Goal: Task Accomplishment & Management: Use online tool/utility

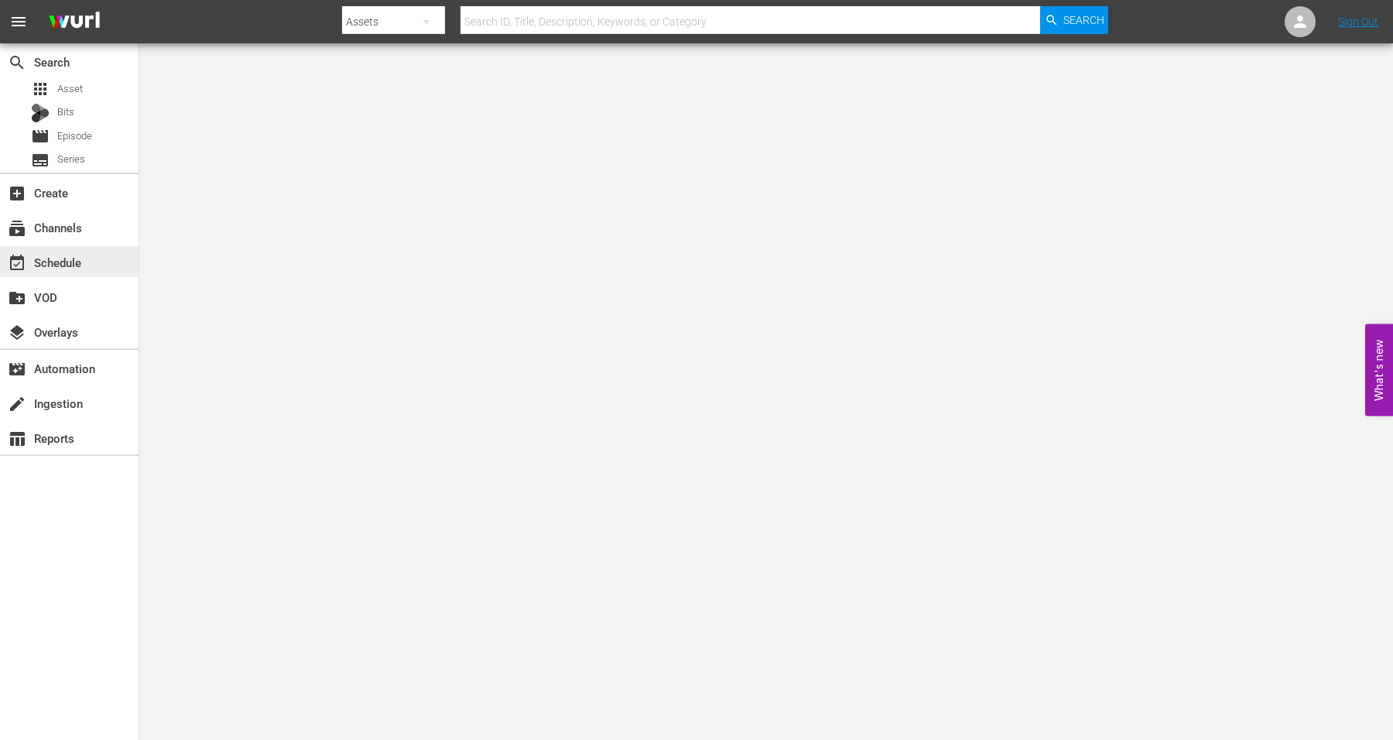
click at [67, 254] on div "event_available Schedule" at bounding box center [43, 260] width 87 height 14
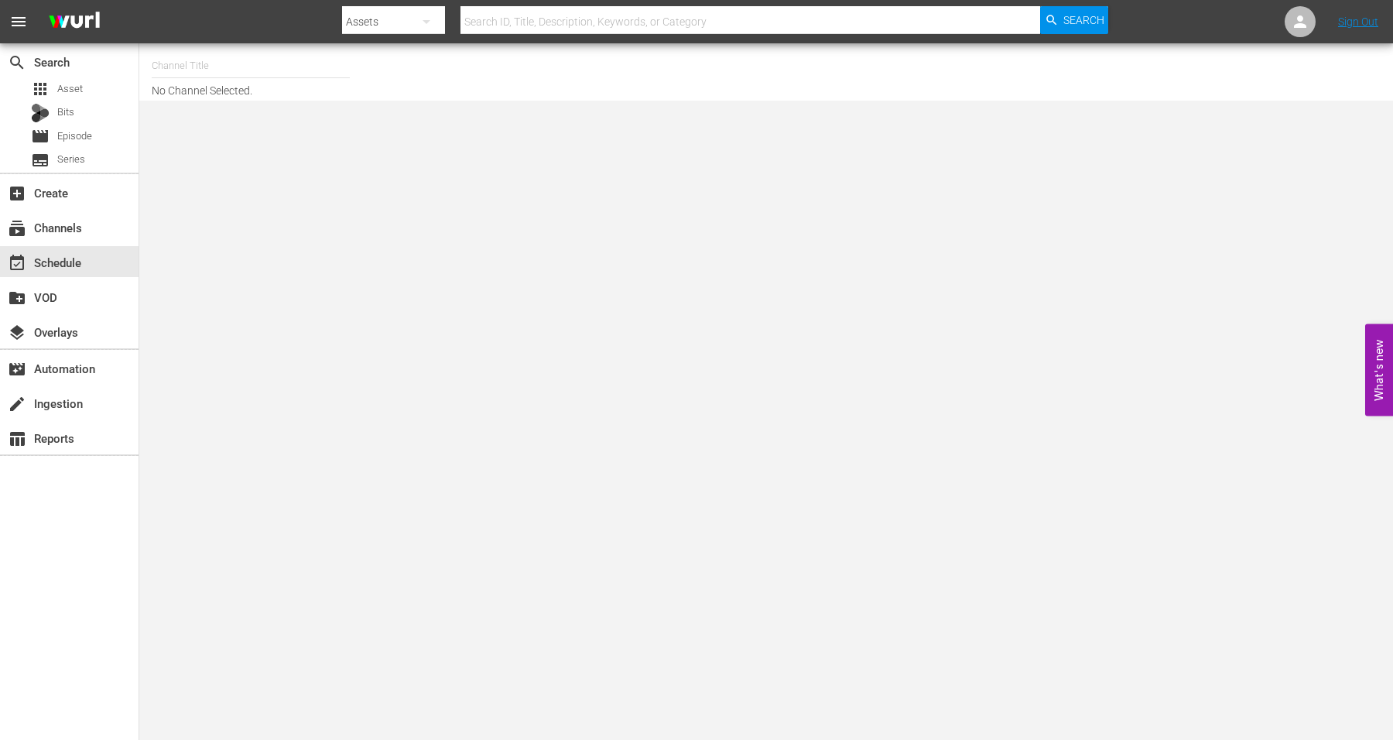
click at [283, 70] on input "text" at bounding box center [251, 65] width 198 height 37
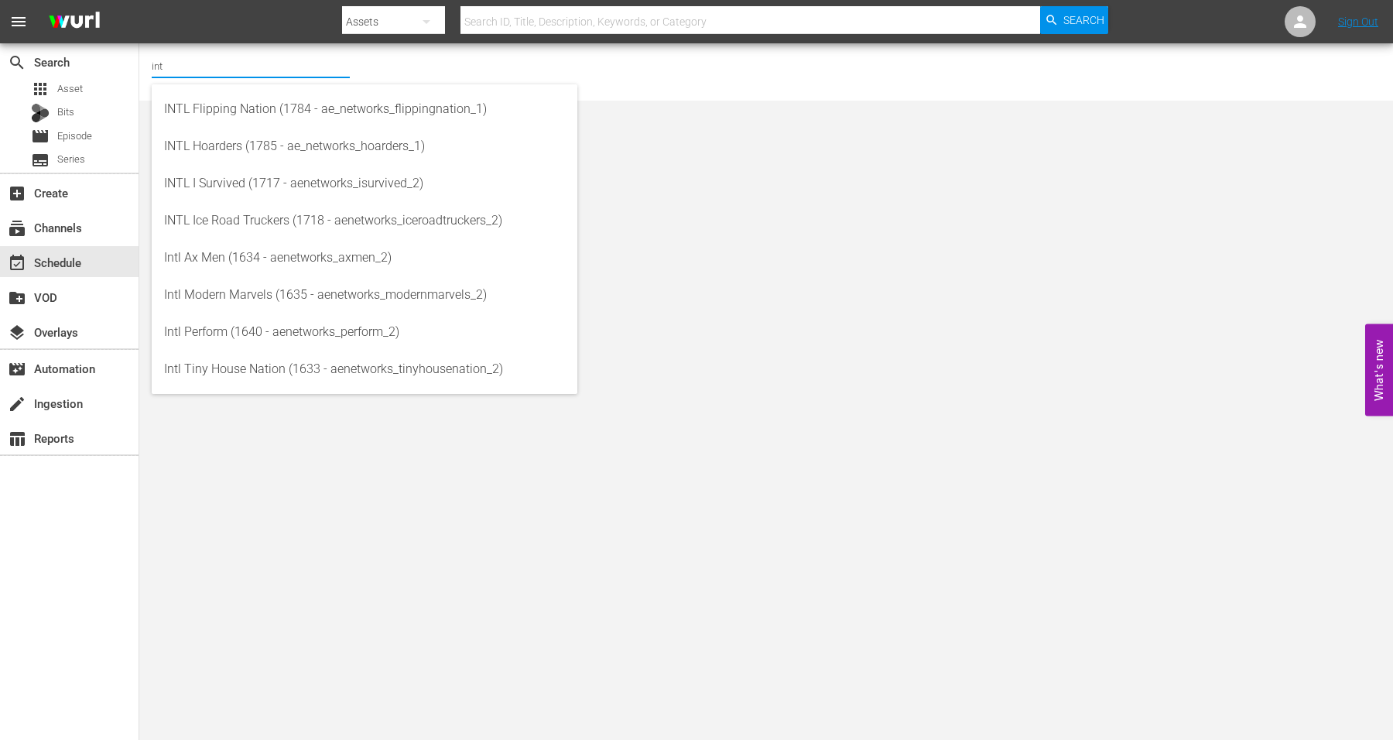
type input "intl"
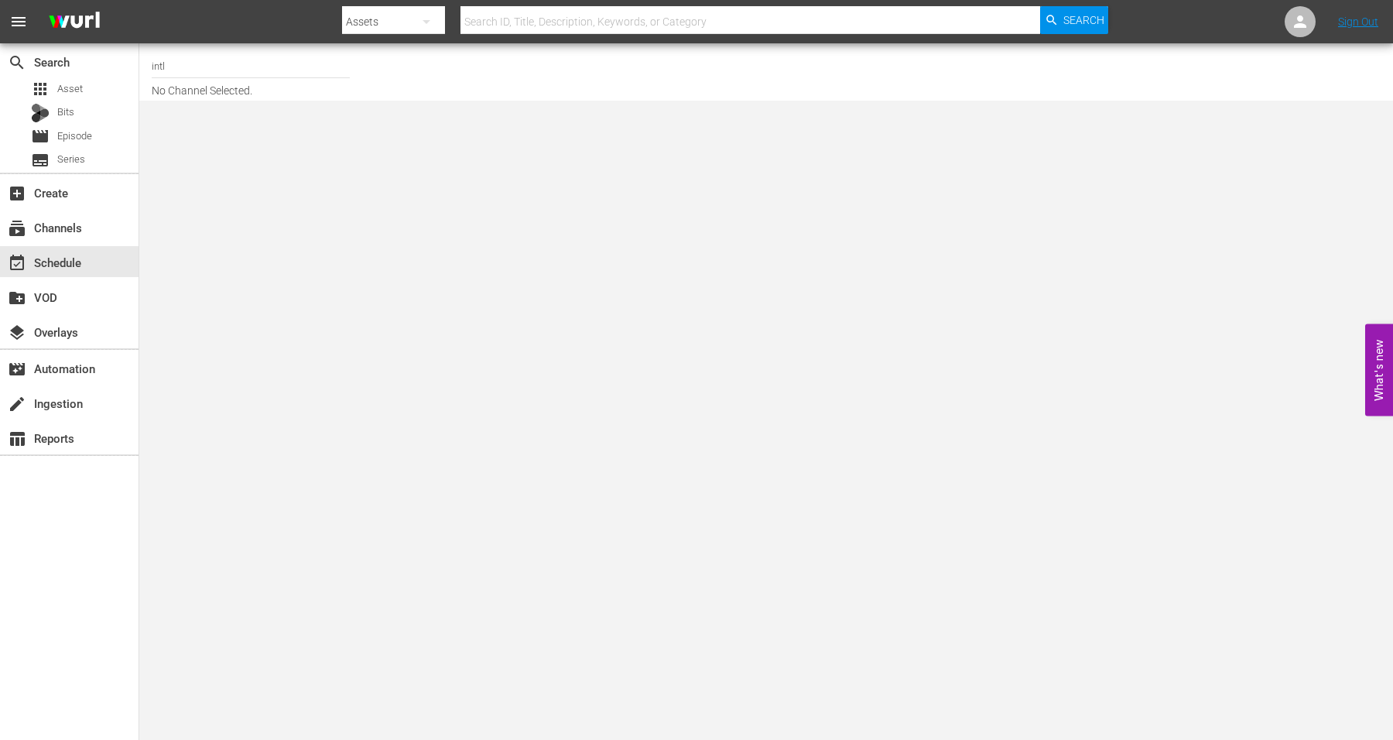
drag, startPoint x: 1363, startPoint y: 74, endPoint x: 1326, endPoint y: 72, distance: 37.2
click at [1362, 74] on div at bounding box center [1101, 72] width 559 height 50
click at [55, 230] on div "subscriptions Channels" at bounding box center [43, 225] width 87 height 14
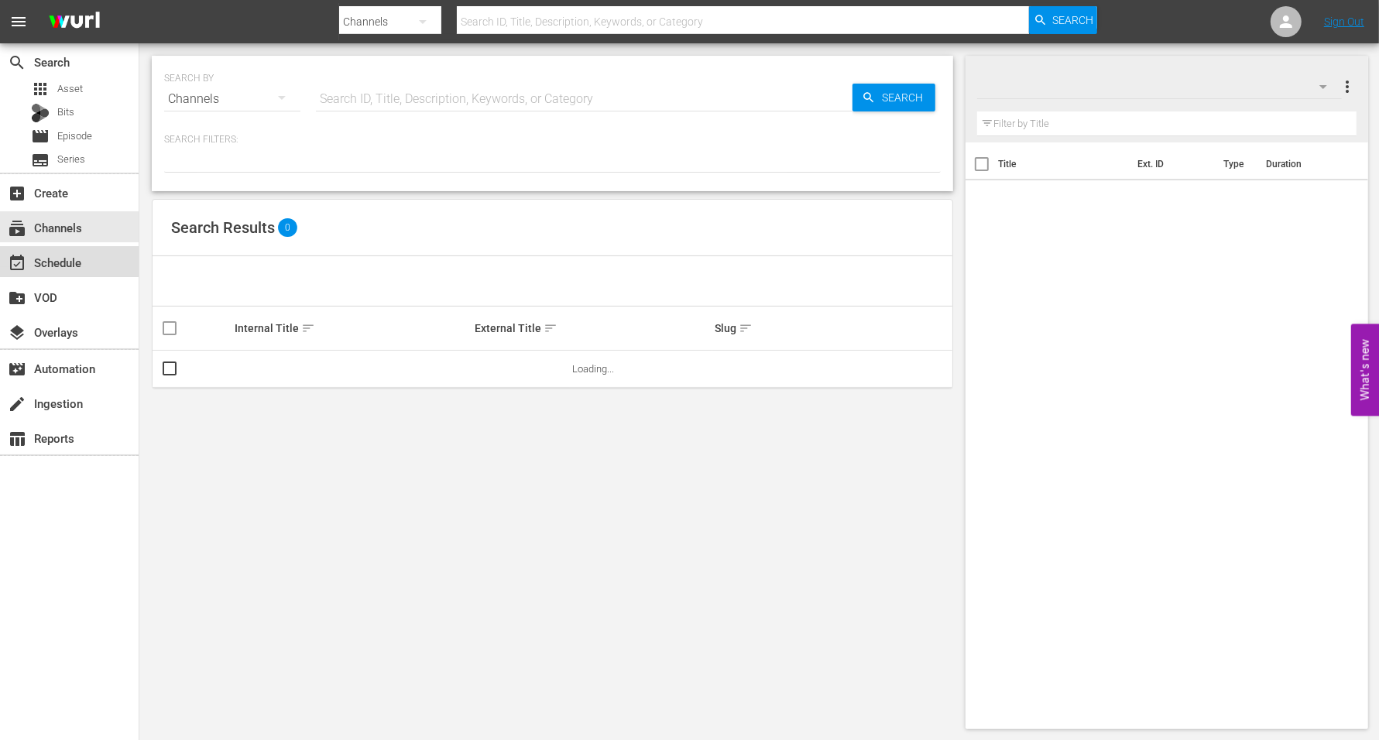
click at [63, 260] on div "event_available Schedule" at bounding box center [43, 260] width 87 height 14
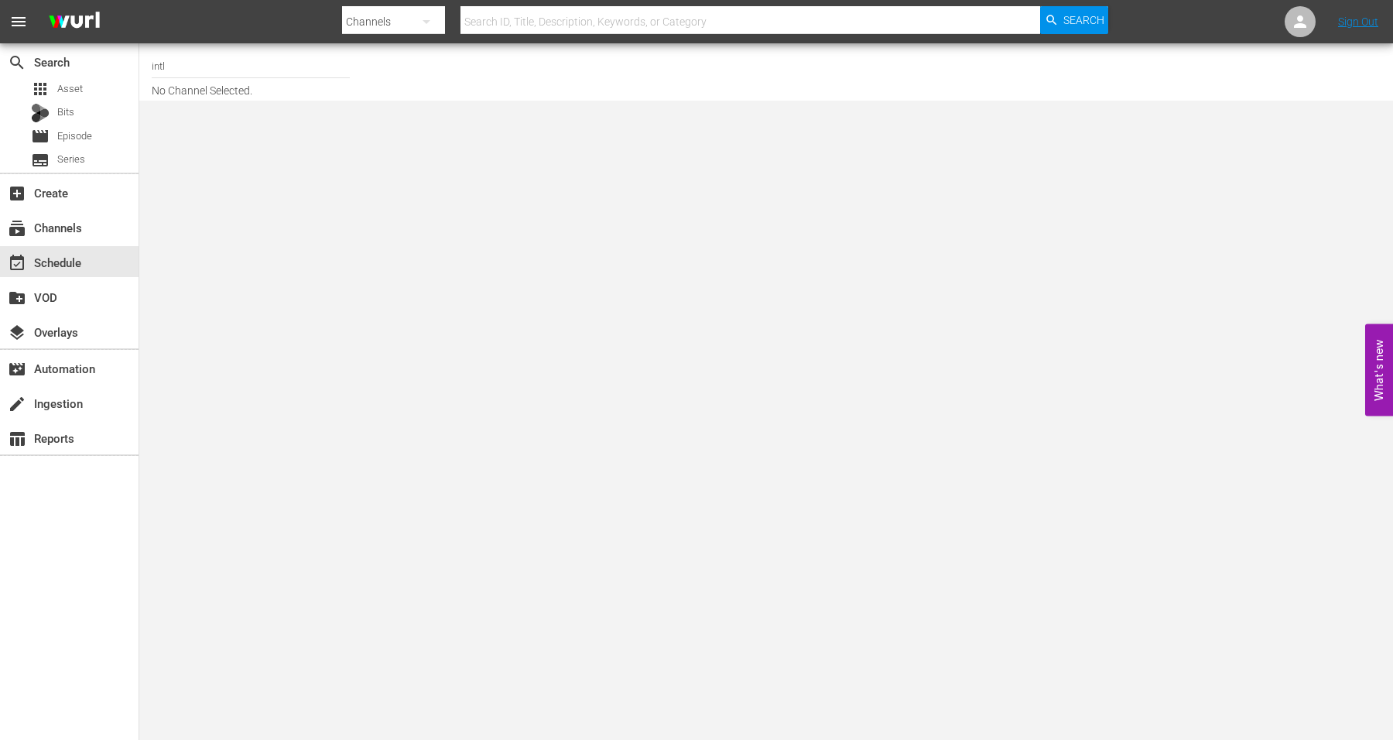
click at [275, 68] on input "intl" at bounding box center [251, 65] width 198 height 37
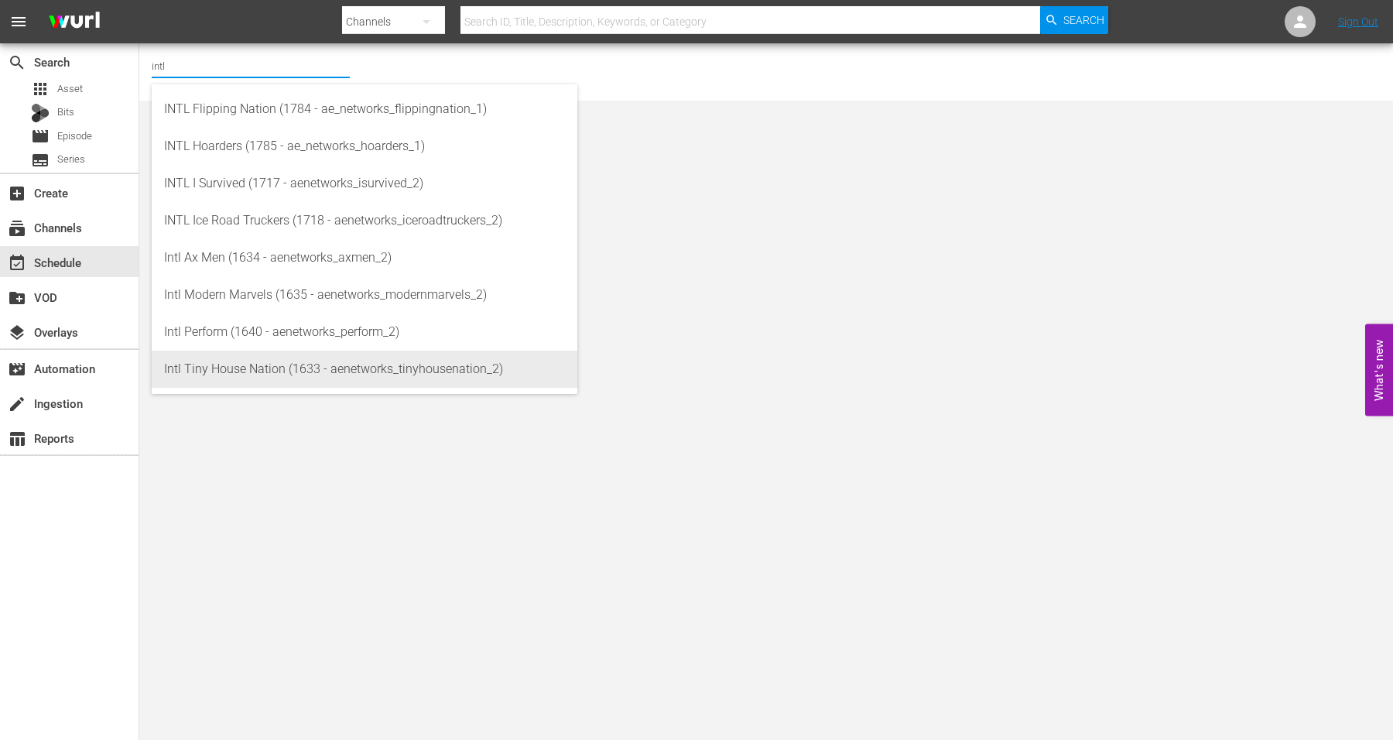
click at [244, 372] on div "Intl Tiny House Nation (1633 - aenetworks_tinyhousenation_2)" at bounding box center [364, 369] width 401 height 37
type input "Intl Tiny House Nation (1633 - aenetworks_tinyhousenation_2)"
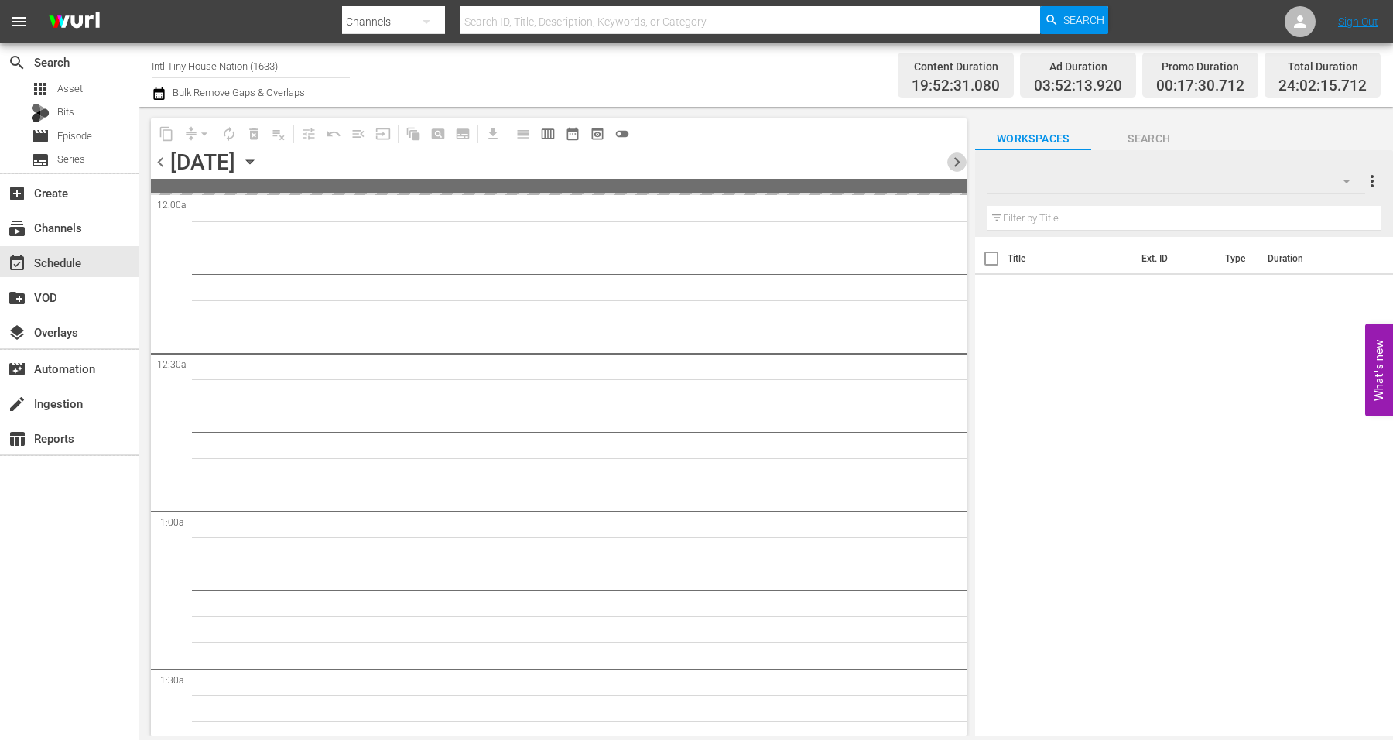
click at [961, 161] on span "chevron_right" at bounding box center [956, 161] width 19 height 19
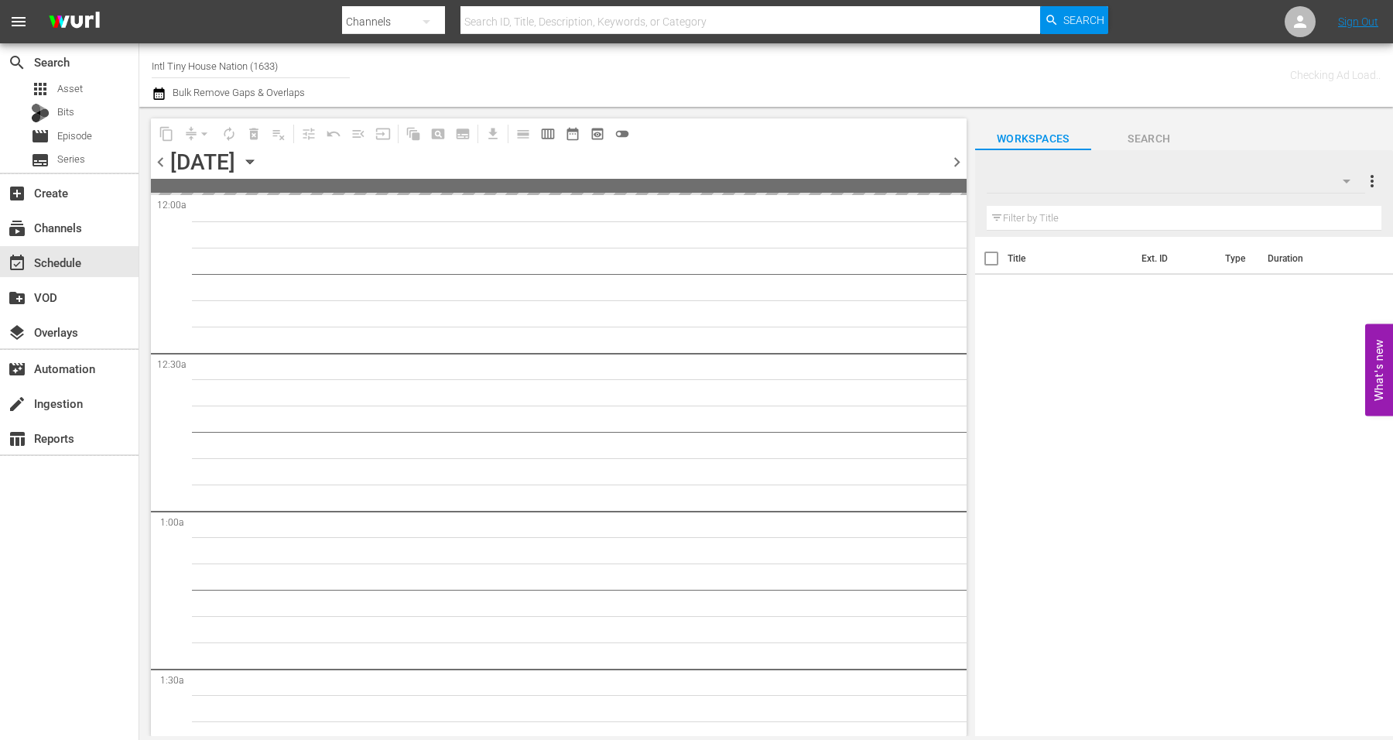
click at [954, 161] on span "chevron_right" at bounding box center [956, 161] width 19 height 19
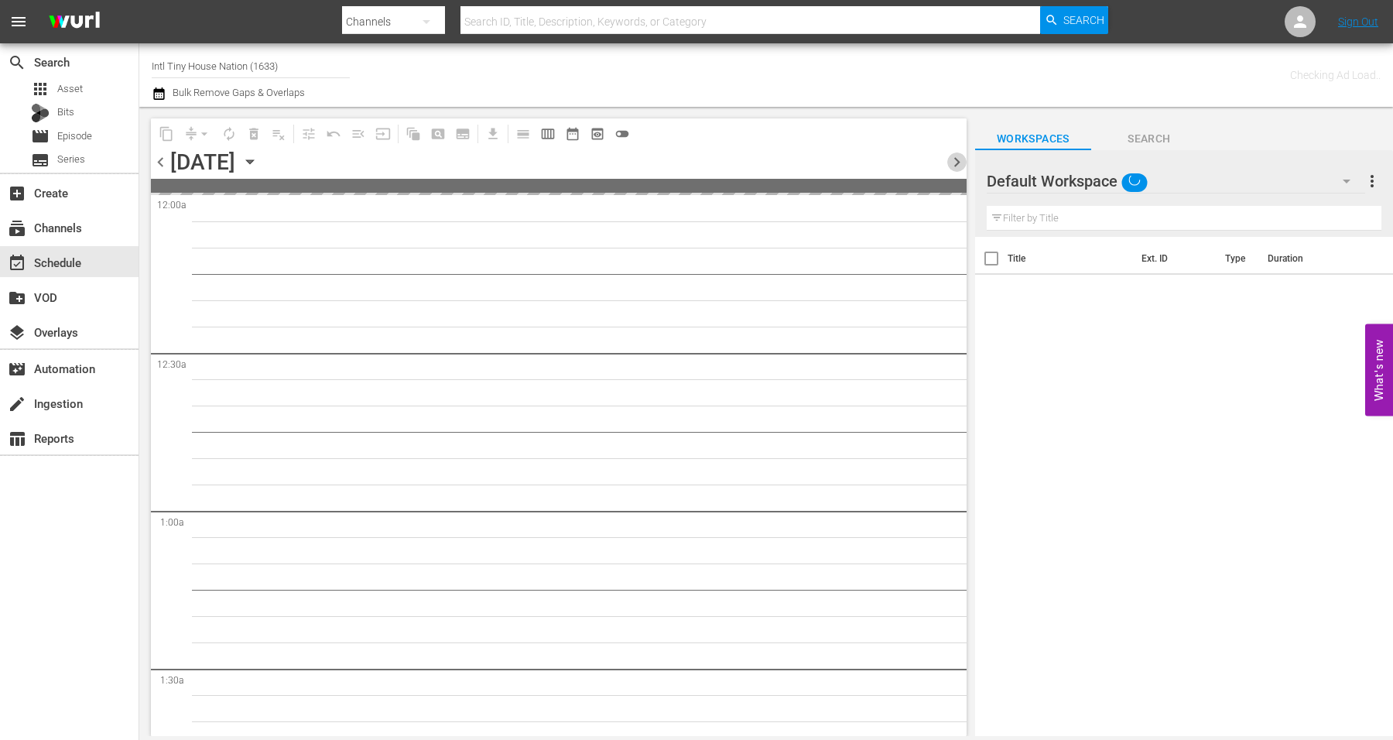
click at [954, 161] on span "chevron_right" at bounding box center [956, 161] width 19 height 19
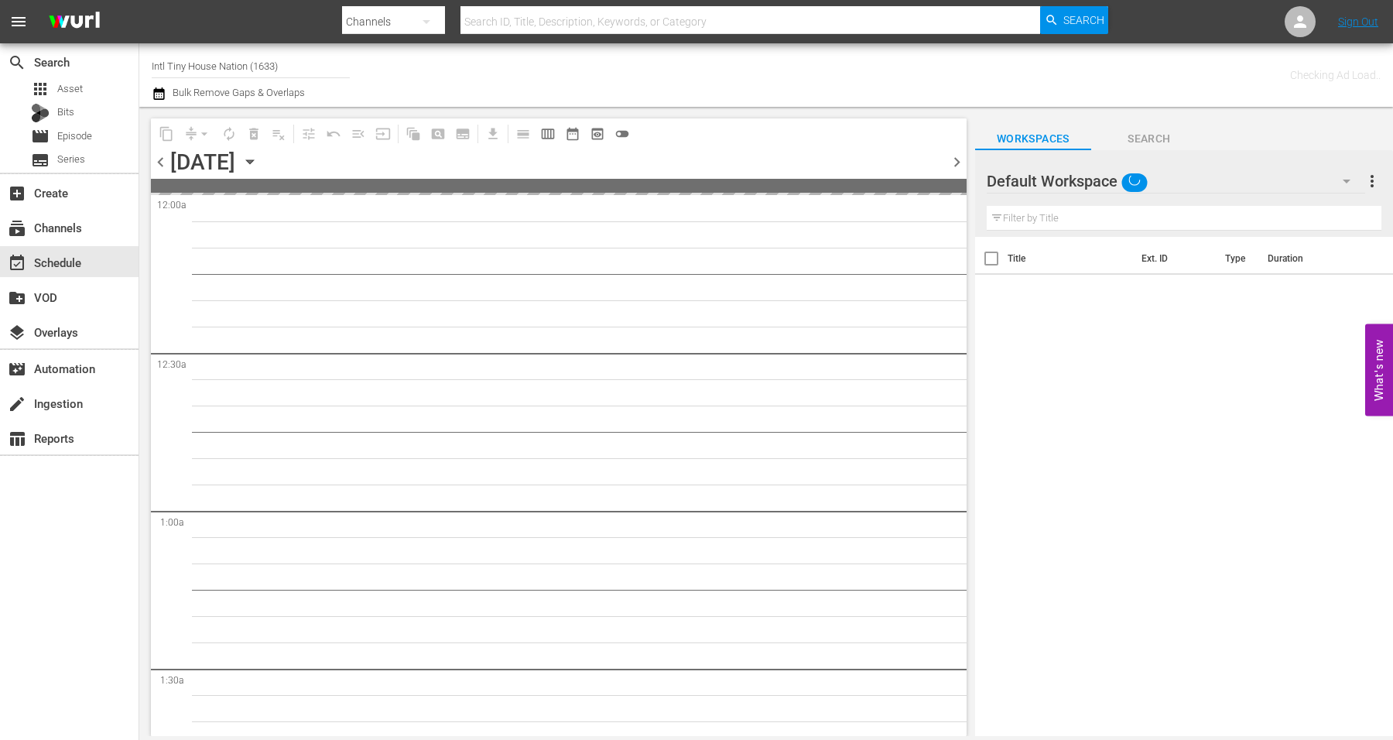
click at [954, 161] on span "chevron_right" at bounding box center [956, 161] width 19 height 19
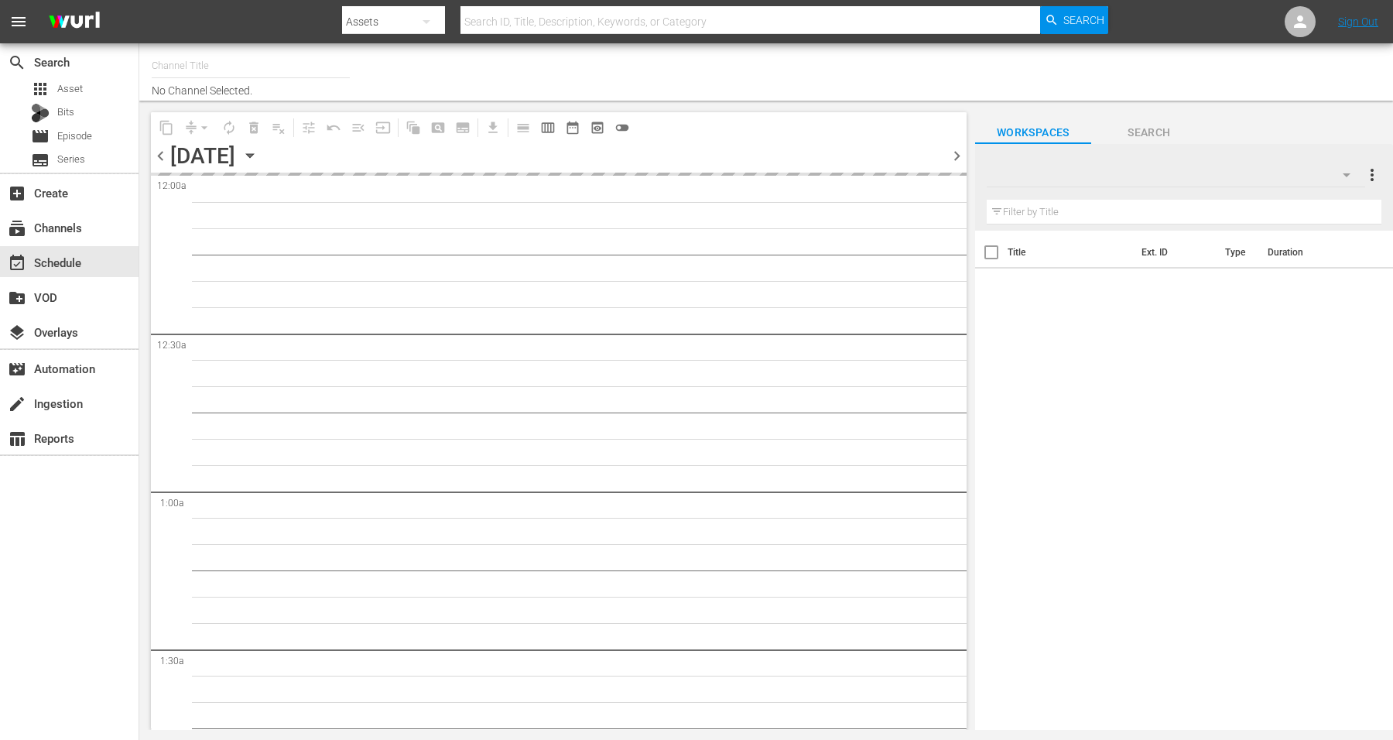
type input "Intl Tiny House Nation (1633)"
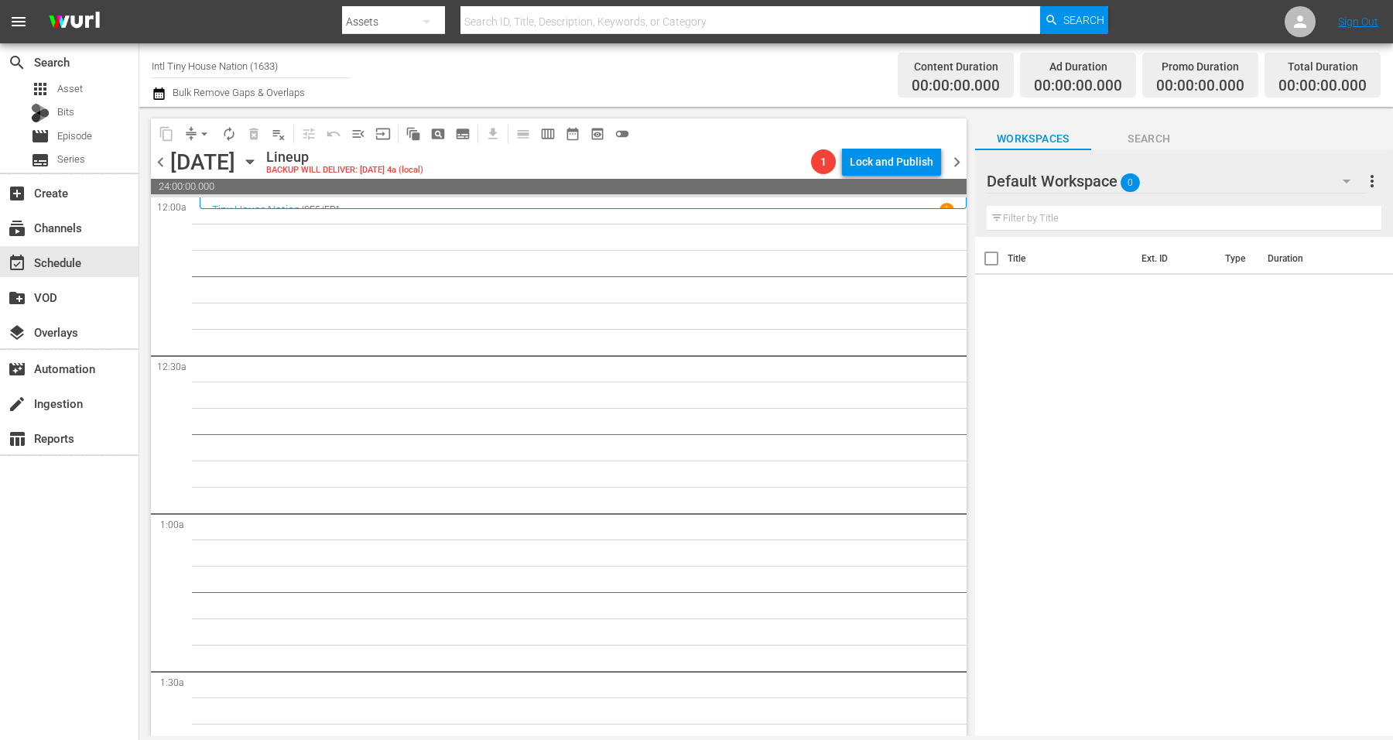
click at [259, 155] on icon "button" at bounding box center [250, 161] width 17 height 17
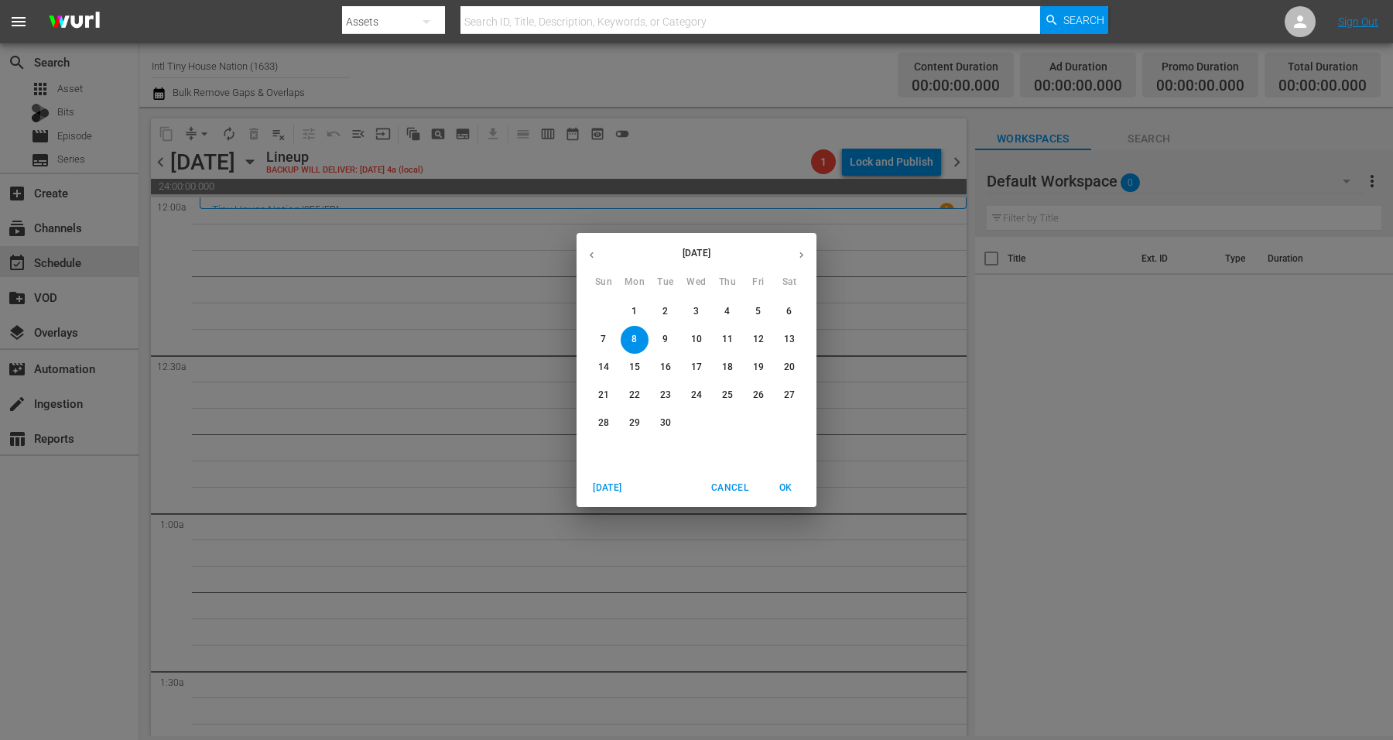
click at [630, 356] on button "15" at bounding box center [635, 368] width 28 height 28
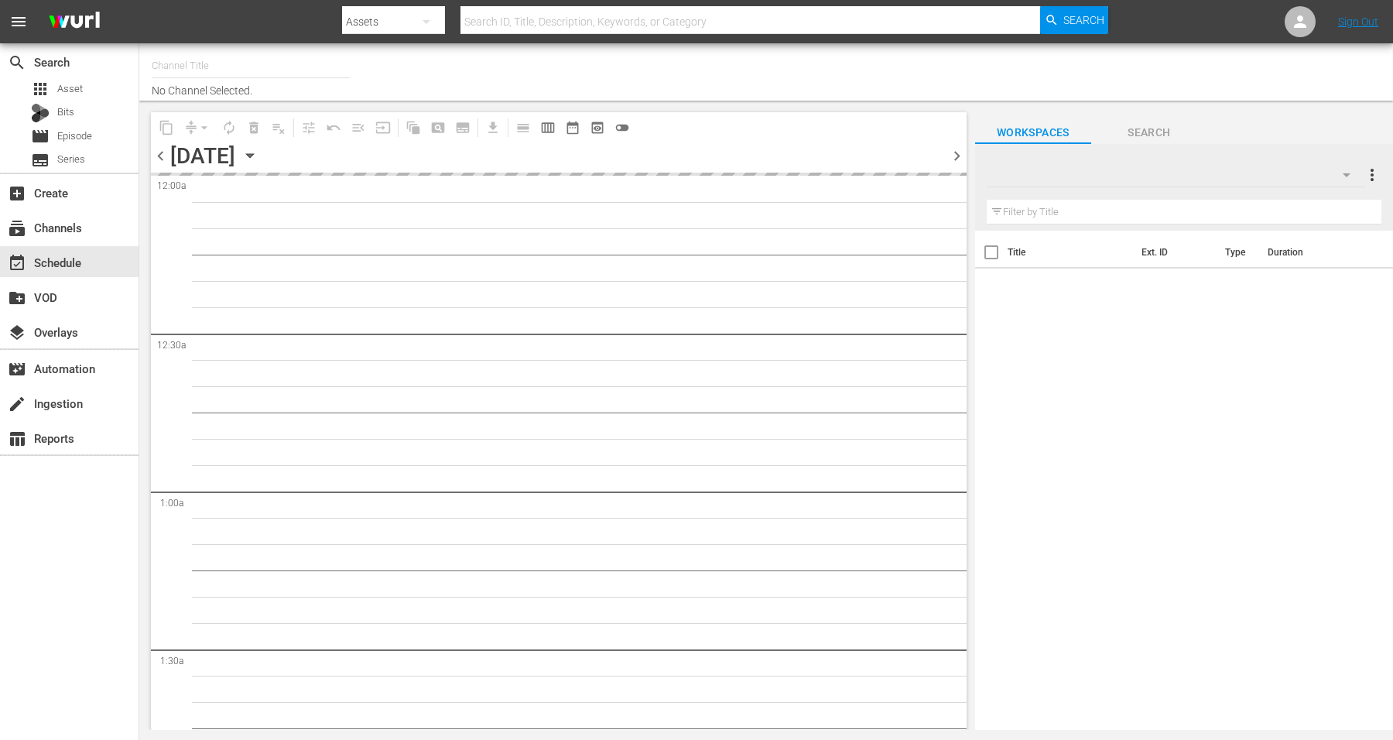
type input "Intl Tiny House Nation (1633)"
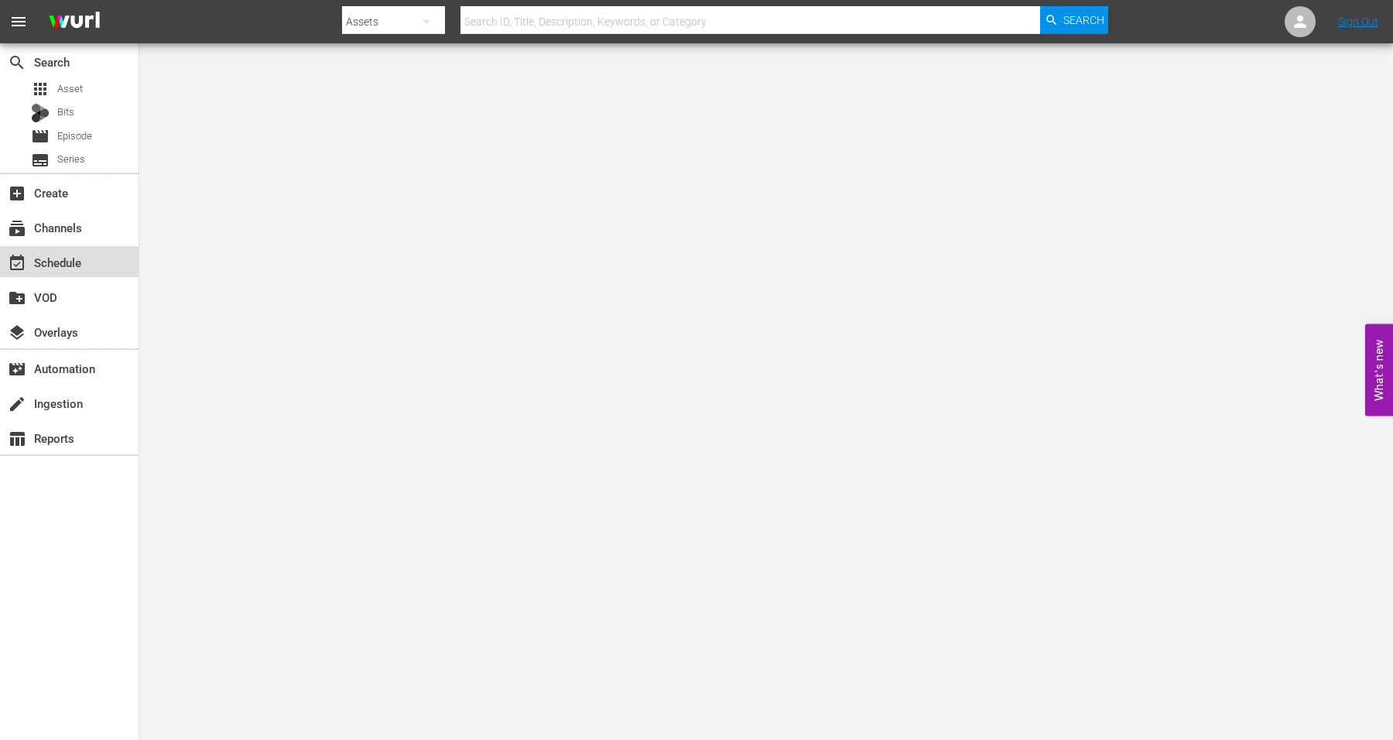
click at [55, 259] on div "event_available Schedule" at bounding box center [43, 260] width 87 height 14
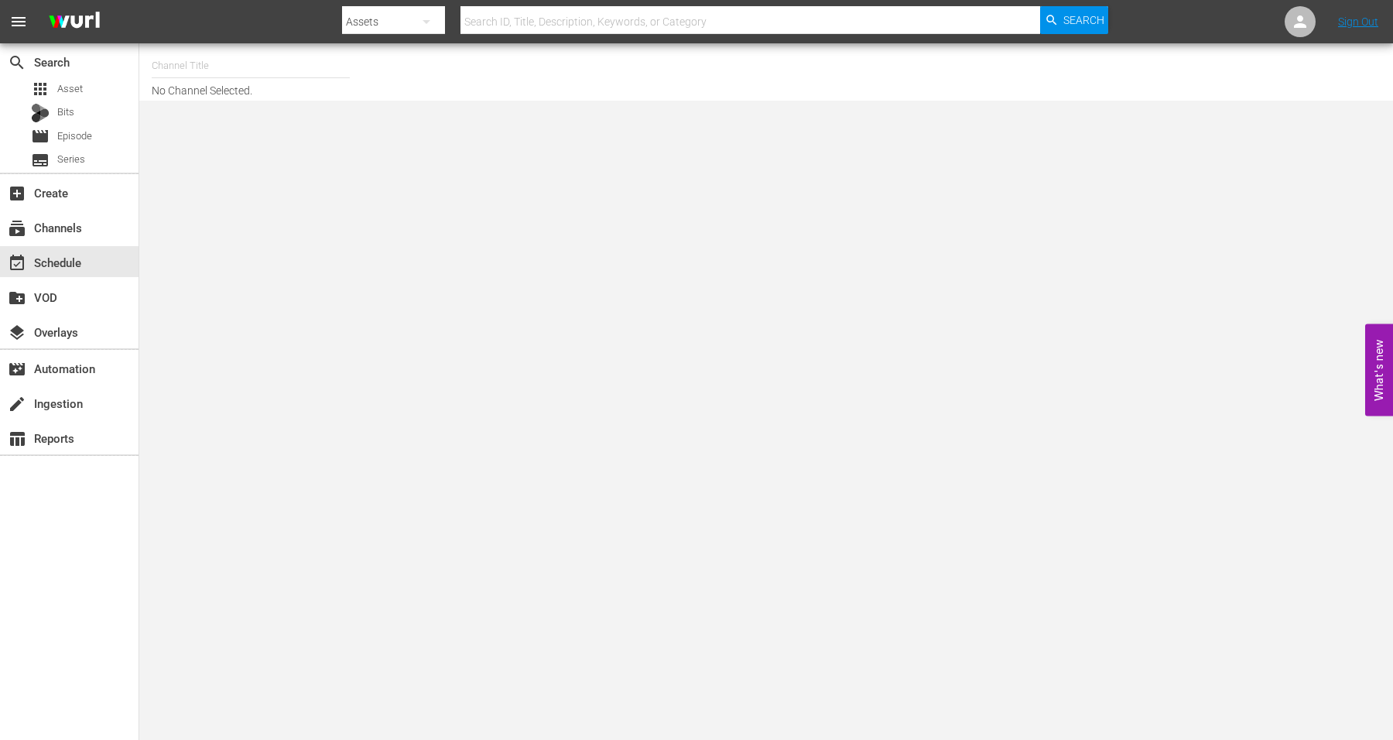
click at [172, 52] on input "text" at bounding box center [251, 65] width 198 height 37
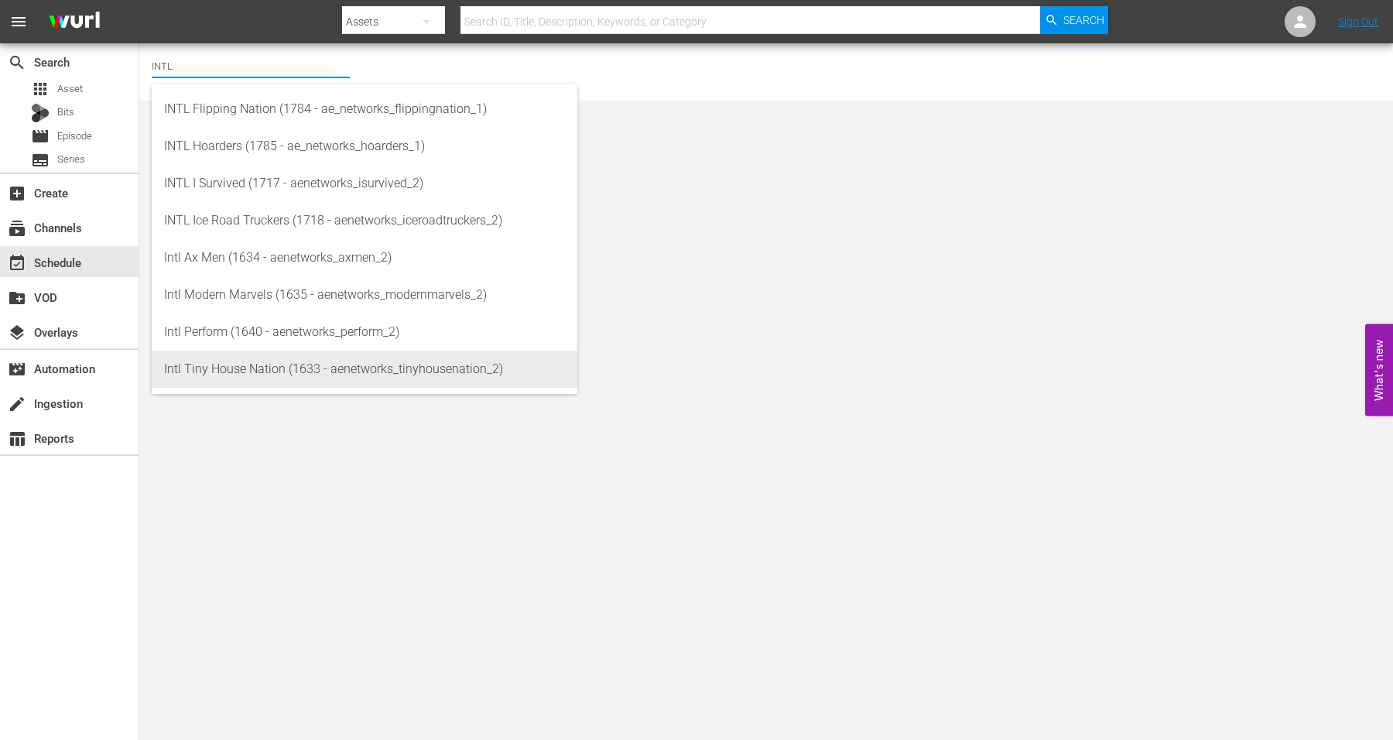
click at [266, 357] on div "Intl Tiny House Nation (1633 - aenetworks_tinyhousenation_2)" at bounding box center [364, 369] width 401 height 37
type input "Intl Tiny House Nation (1633 - aenetworks_tinyhousenation_2)"
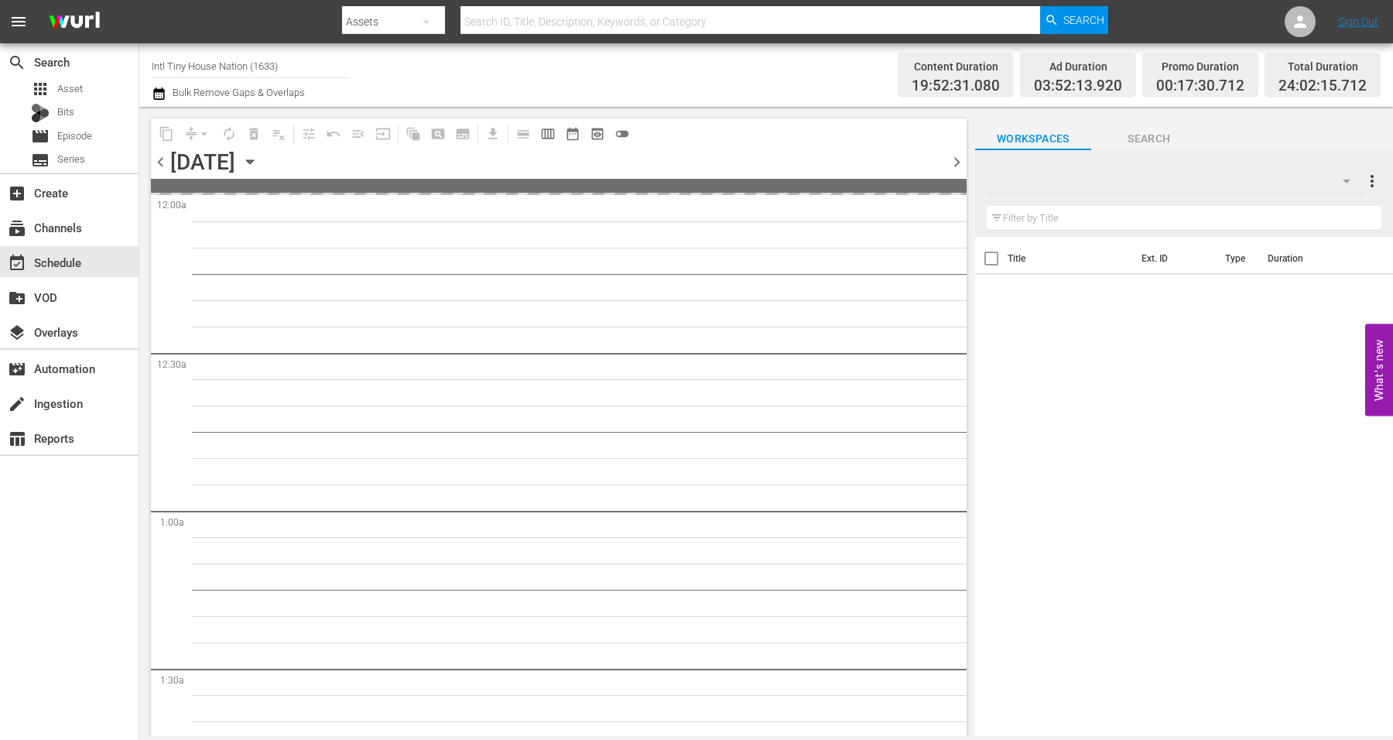
click at [259, 159] on icon "button" at bounding box center [250, 161] width 17 height 17
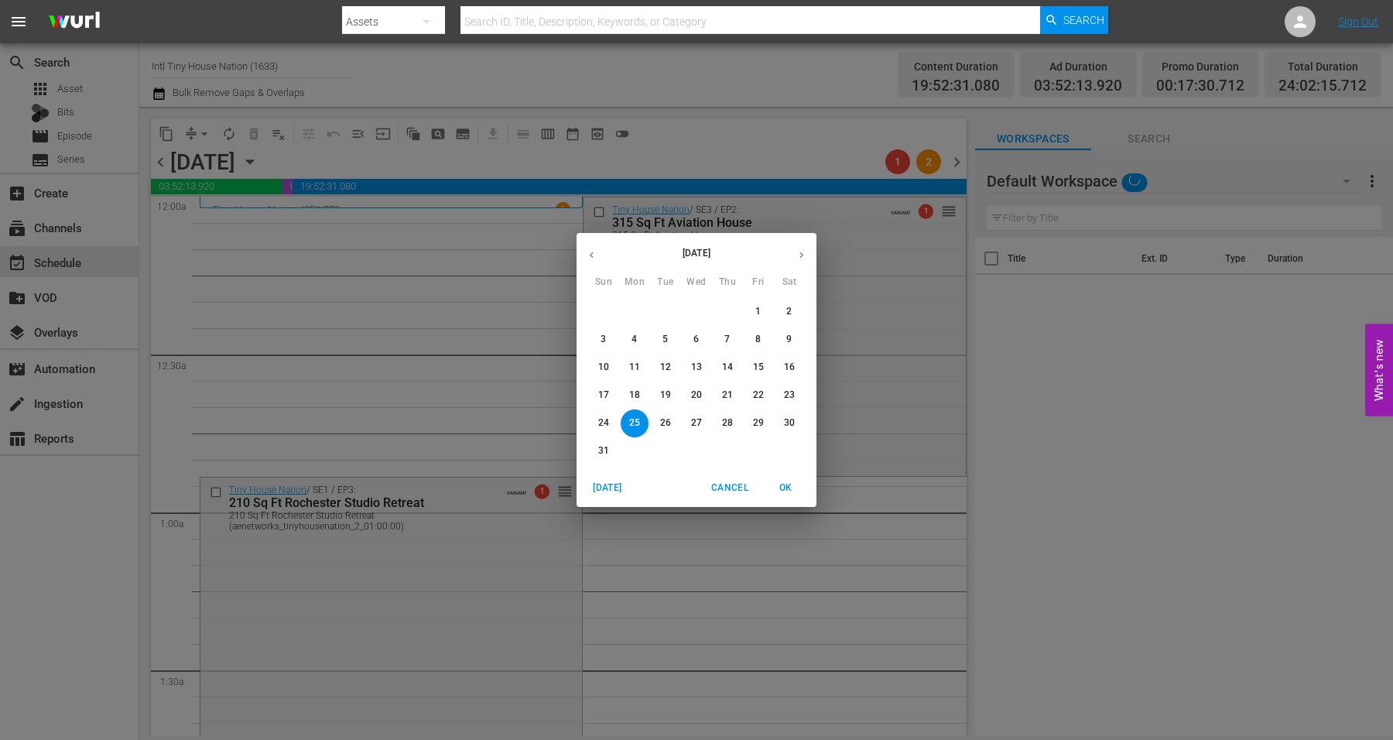
click at [801, 252] on icon "button" at bounding box center [802, 255] width 4 height 6
click at [631, 365] on p "15" at bounding box center [634, 367] width 11 height 13
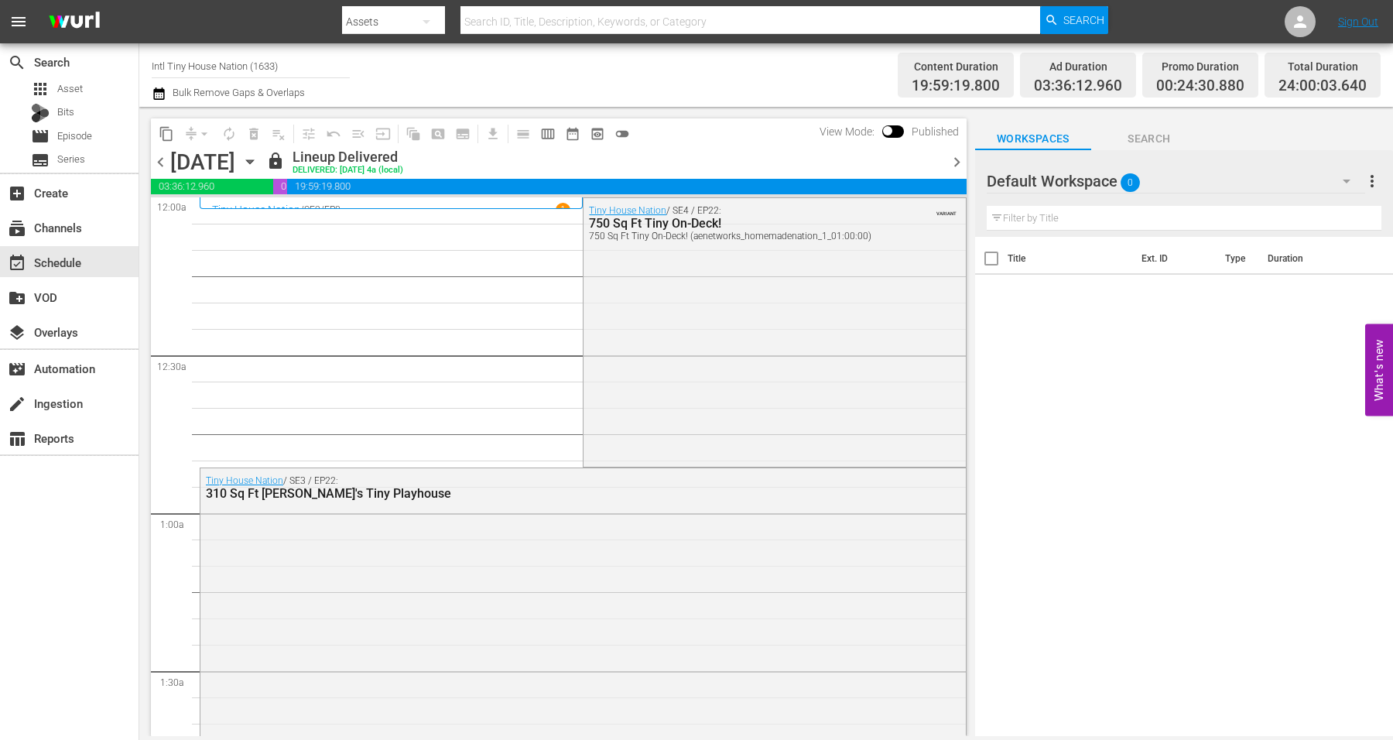
click at [253, 163] on icon "button" at bounding box center [249, 162] width 7 height 4
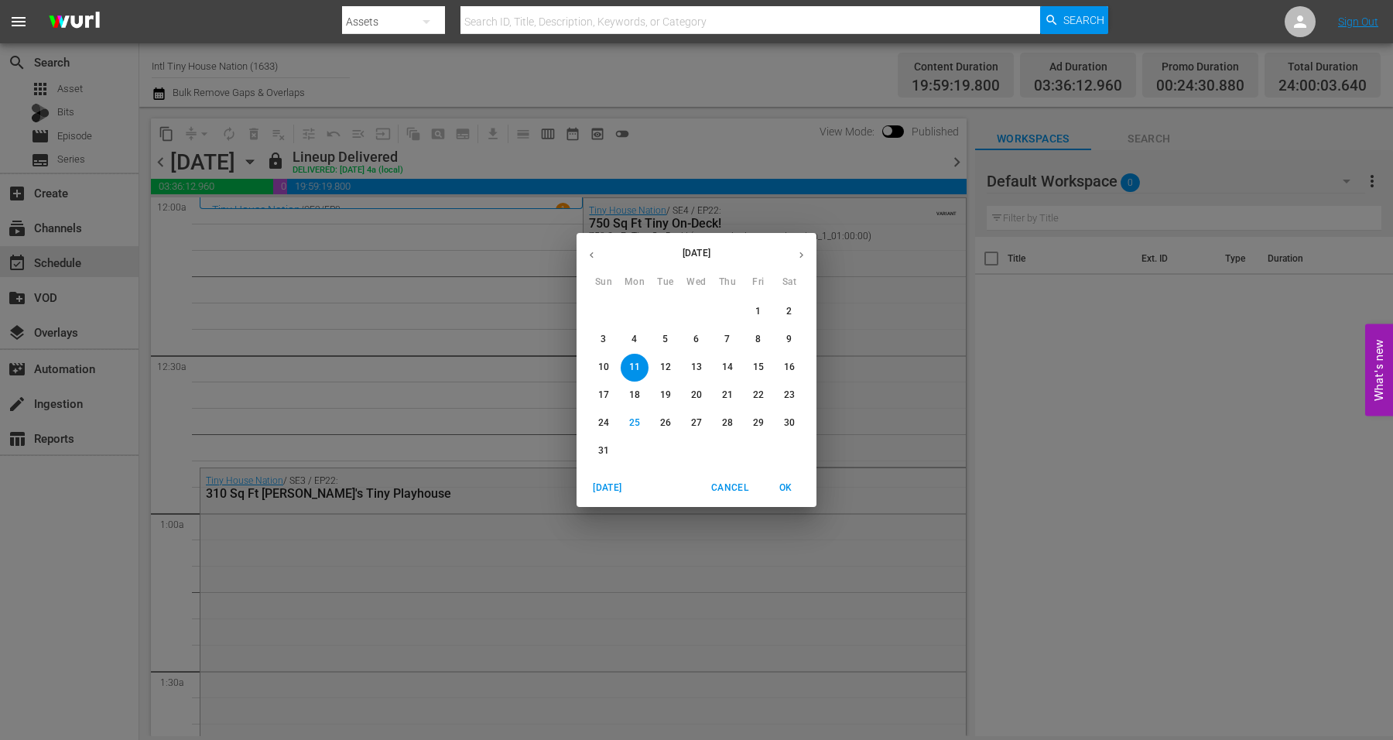
click at [629, 335] on span "4" at bounding box center [635, 339] width 28 height 13
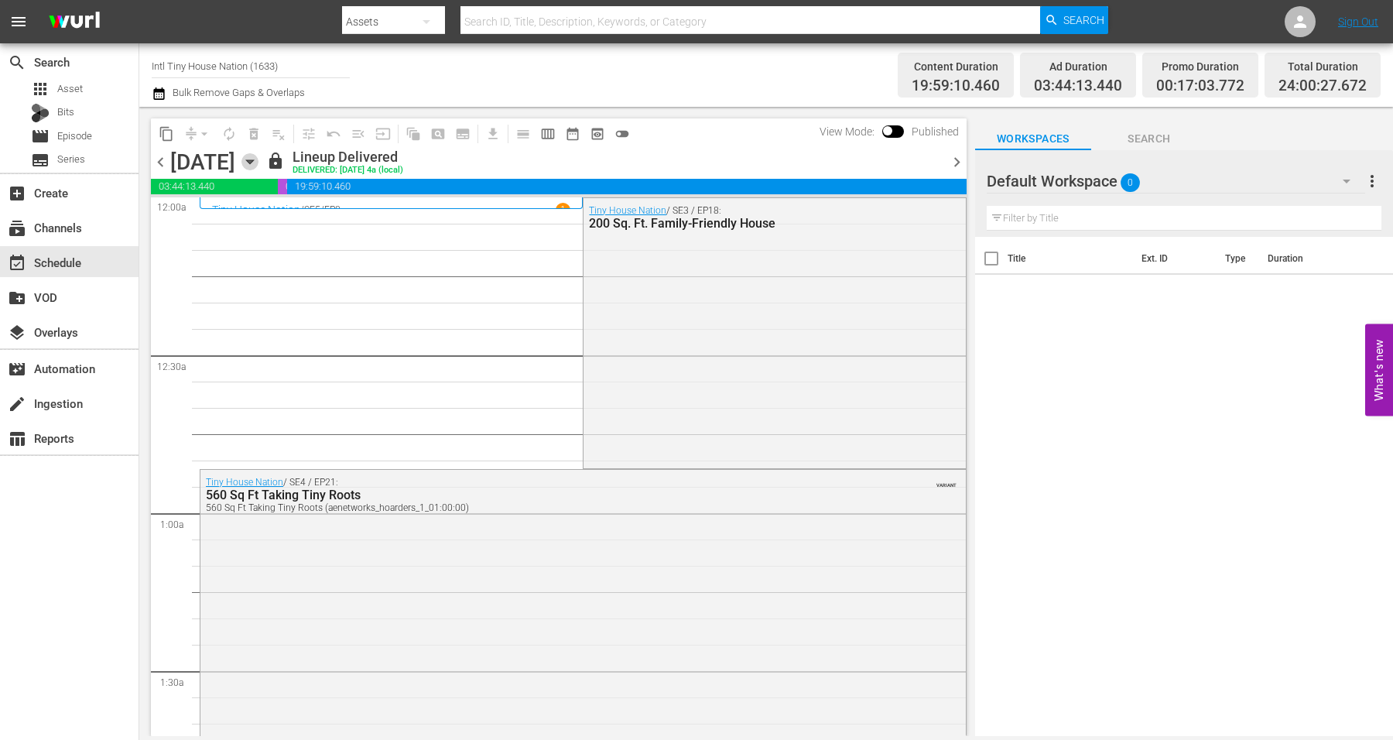
click at [259, 159] on icon "button" at bounding box center [250, 161] width 17 height 17
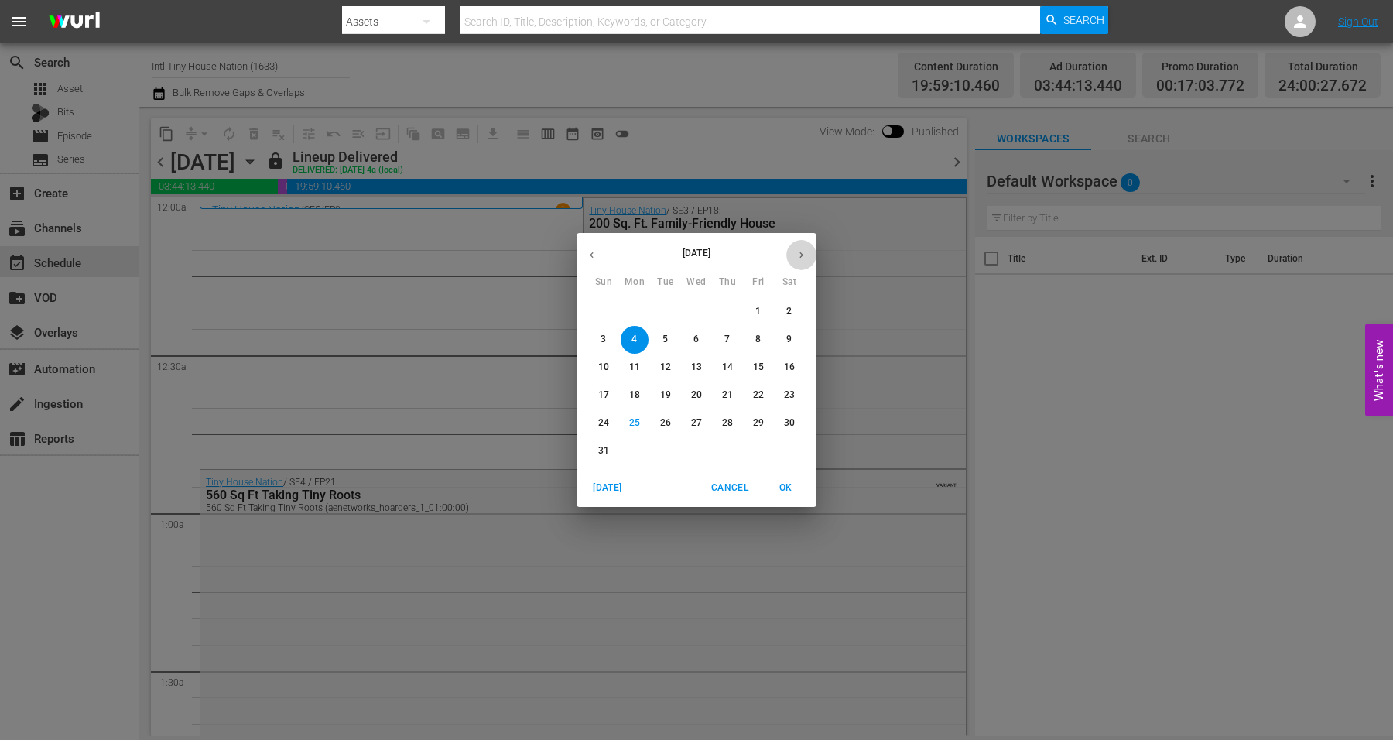
click at [801, 256] on icon "button" at bounding box center [802, 255] width 4 height 6
click at [635, 336] on p "8" at bounding box center [634, 339] width 5 height 13
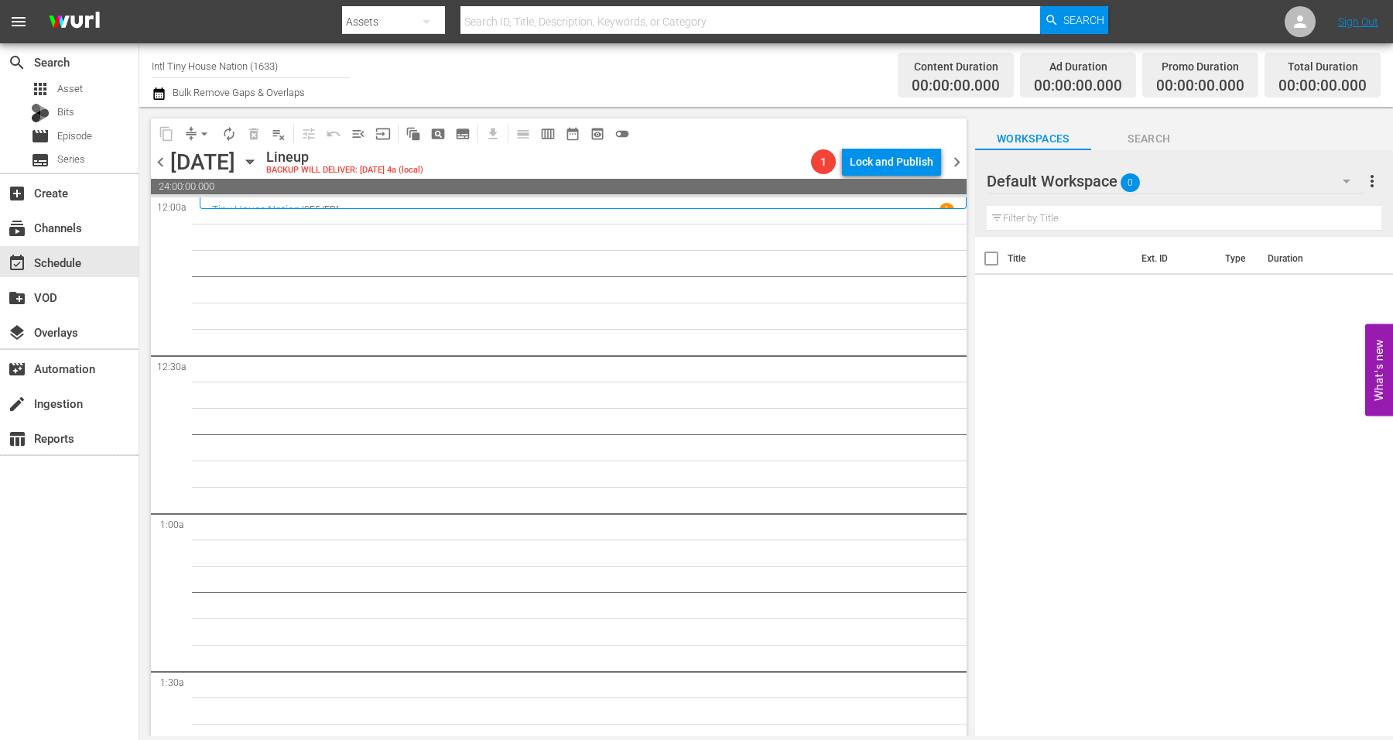
click at [253, 161] on icon "button" at bounding box center [249, 162] width 7 height 4
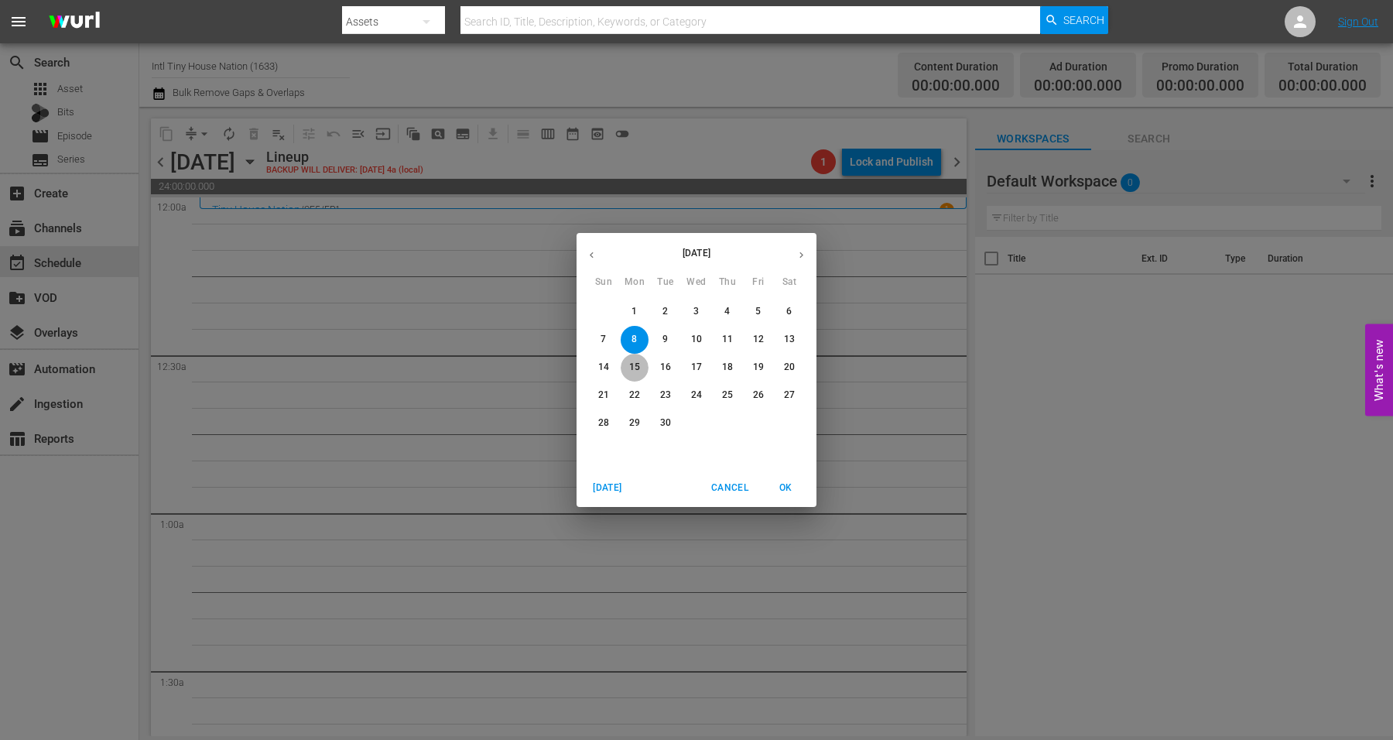
click at [636, 363] on p "15" at bounding box center [634, 367] width 11 height 13
